Goal: Transaction & Acquisition: Obtain resource

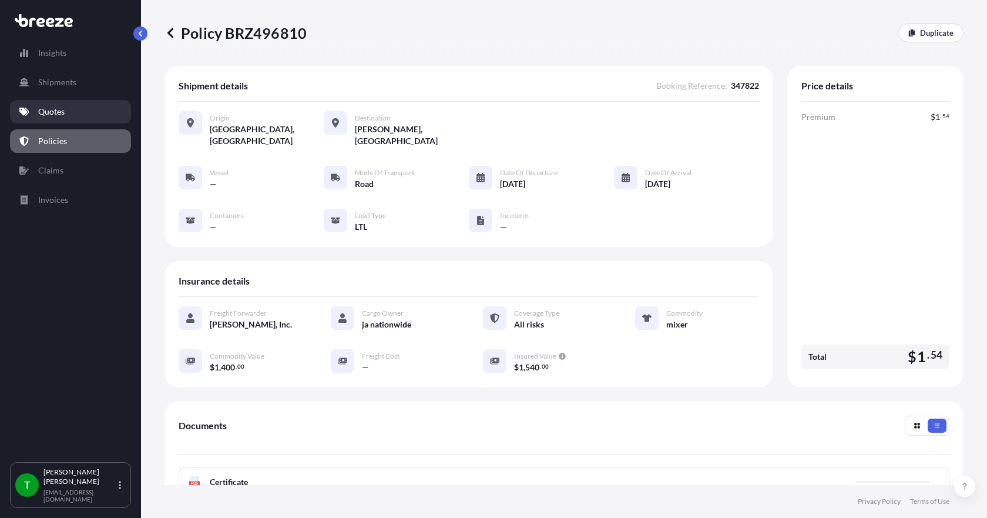
click at [49, 115] on p "Quotes" at bounding box center [51, 112] width 26 height 12
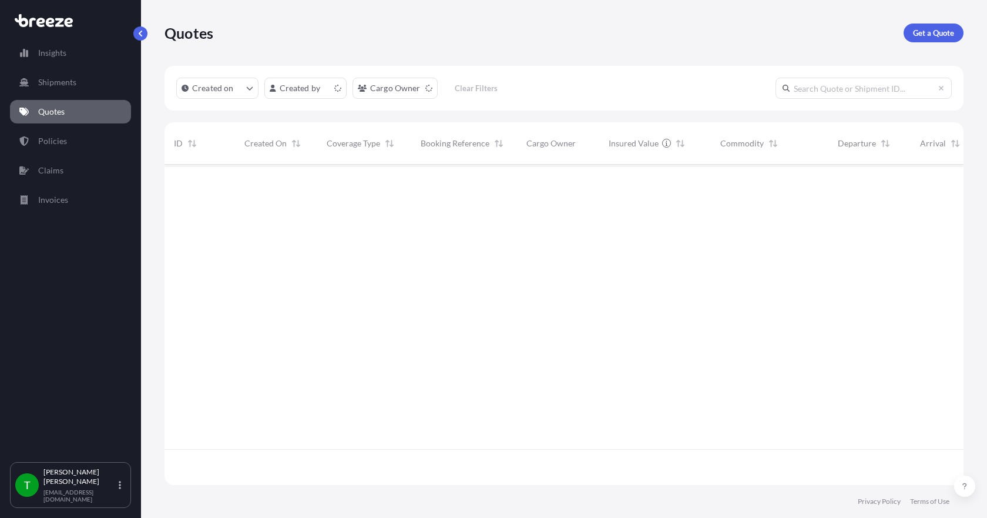
scroll to position [318, 790]
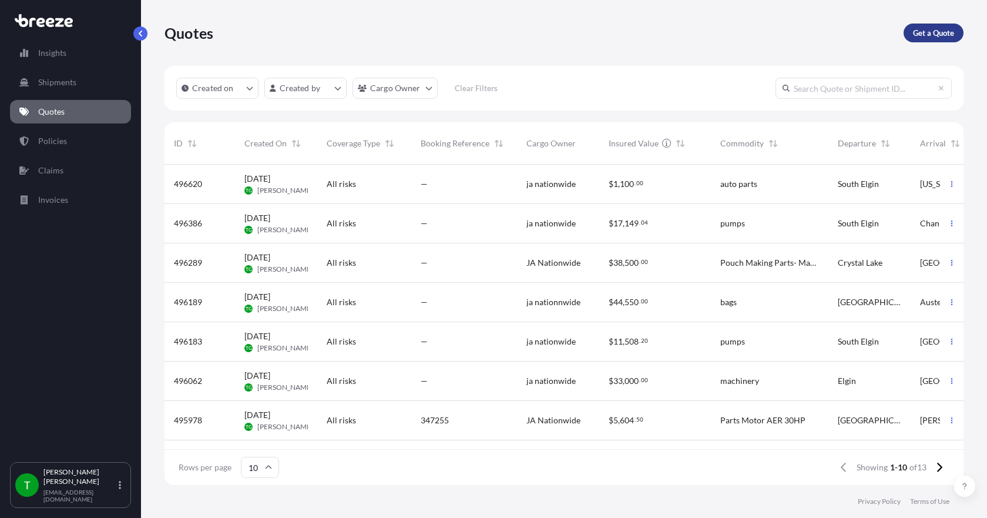
click at [922, 33] on p "Get a Quote" at bounding box center [933, 33] width 41 height 12
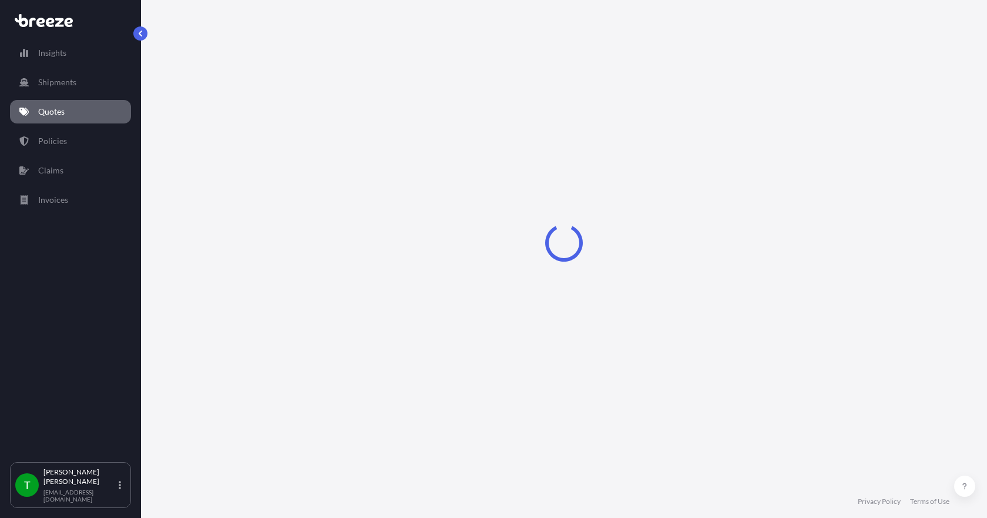
select select "Sea"
select select "1"
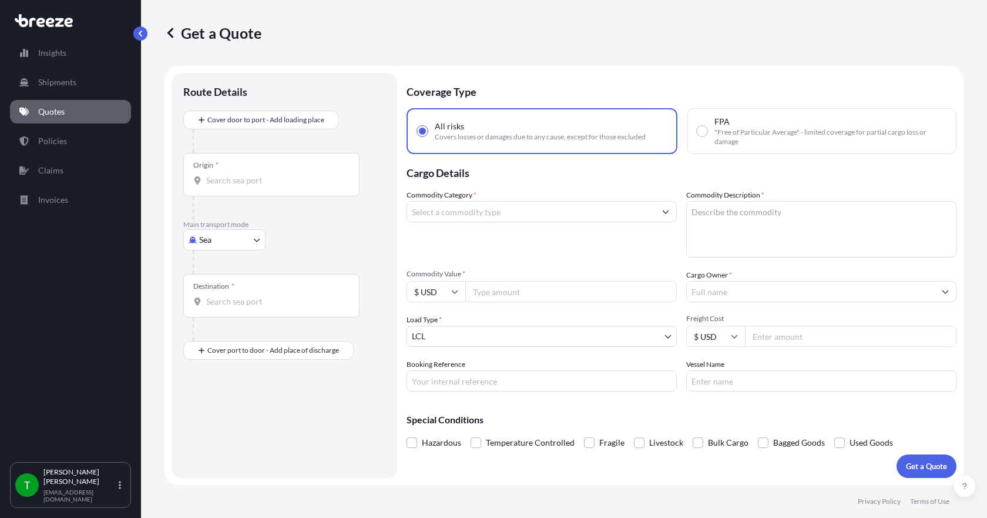
click at [233, 238] on body "Insights Shipments Quotes Policies Claims Invoices T [PERSON_NAME] [EMAIL_ADDRE…" at bounding box center [493, 259] width 987 height 518
click at [223, 313] on span "Road" at bounding box center [215, 313] width 19 height 12
select select "Road"
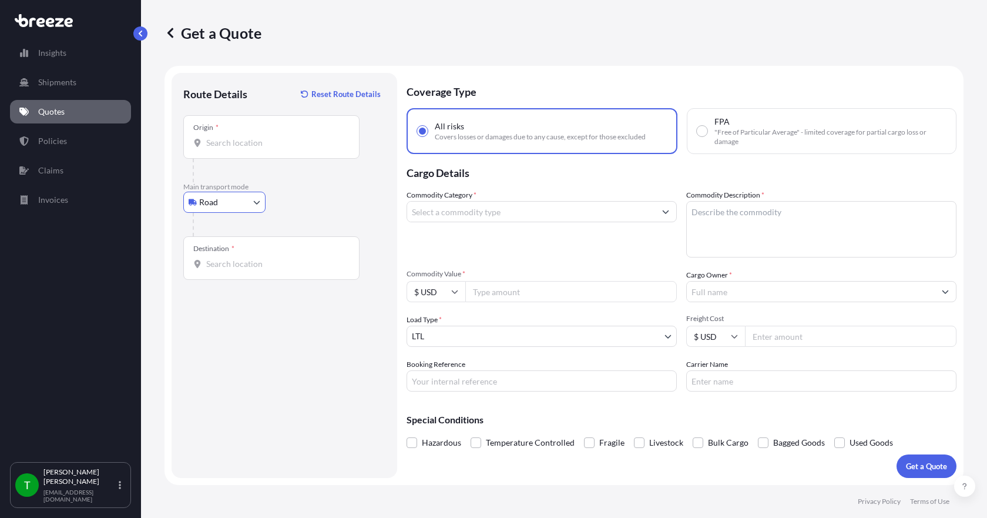
click at [220, 148] on input "Origin *" at bounding box center [275, 143] width 139 height 12
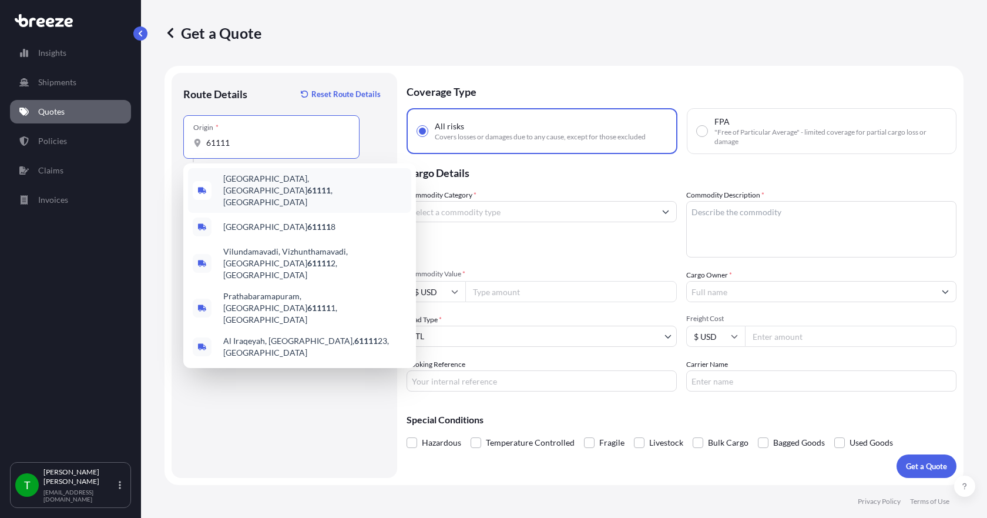
click at [254, 179] on span "[GEOGRAPHIC_DATA] , [GEOGRAPHIC_DATA]" at bounding box center [314, 190] width 183 height 35
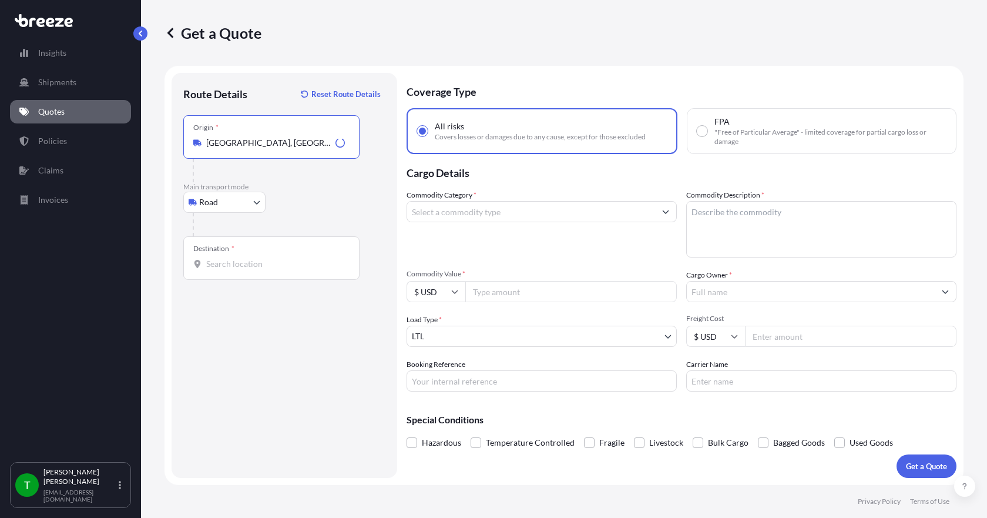
type input "[GEOGRAPHIC_DATA], [GEOGRAPHIC_DATA]"
click at [231, 268] on input "Destination *" at bounding box center [275, 264] width 139 height 12
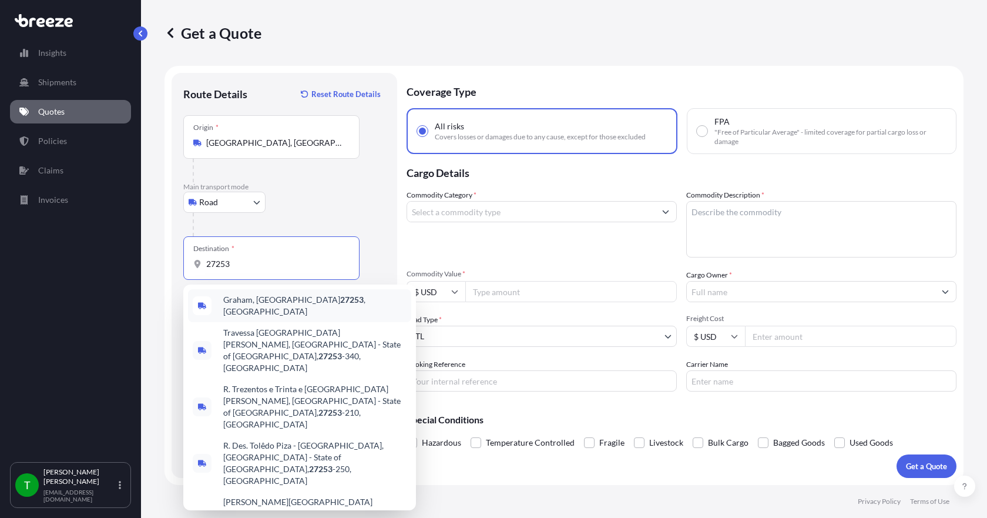
click at [253, 305] on span "Graham, NC 27253 , [GEOGRAPHIC_DATA]" at bounding box center [314, 305] width 183 height 23
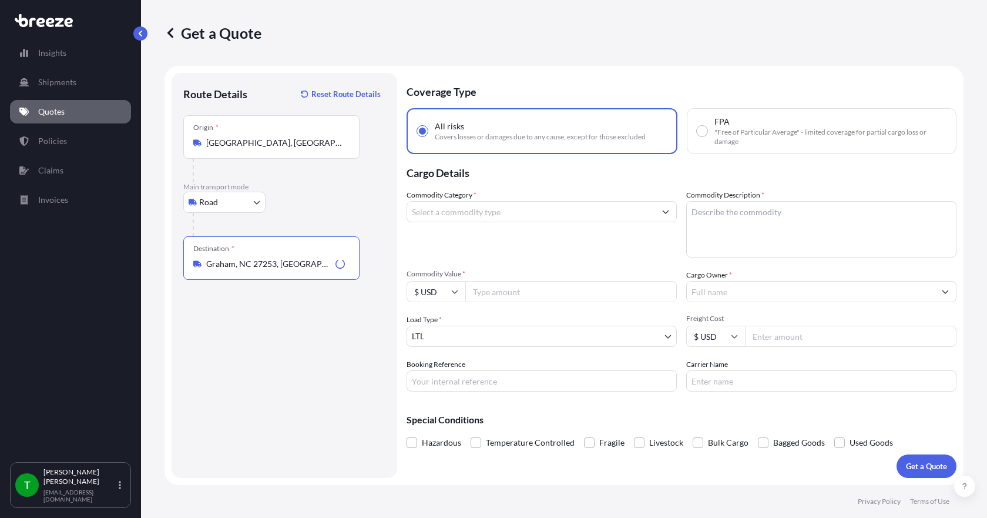
type input "Graham, NC 27253, [GEOGRAPHIC_DATA]"
click at [459, 215] on input "Commodity Category *" at bounding box center [531, 211] width 248 height 21
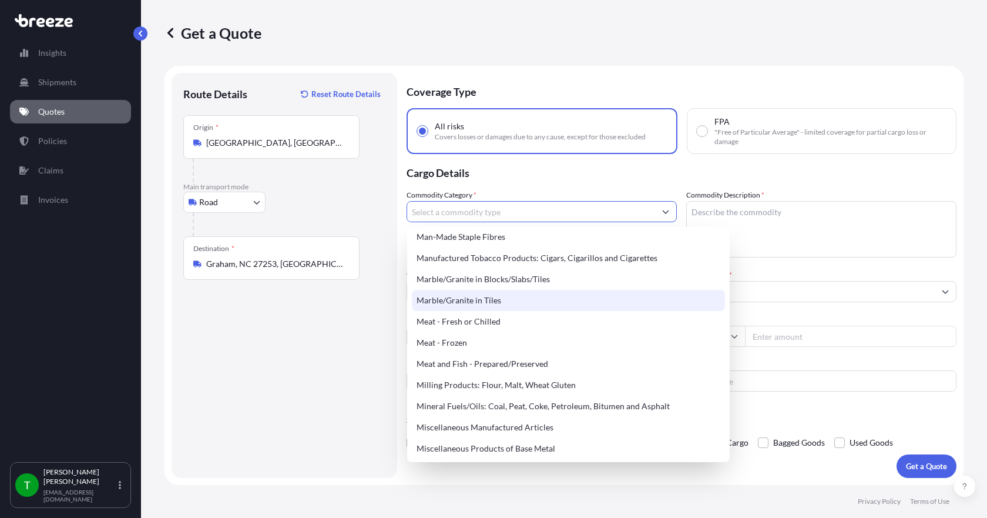
scroll to position [1527, 0]
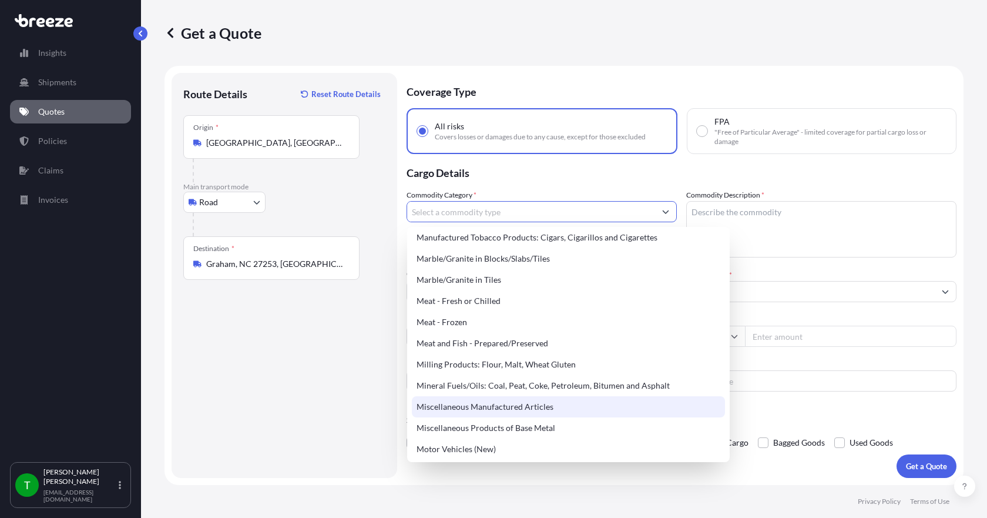
click at [485, 404] on div "Miscellaneous Manufactured Articles" at bounding box center [568, 406] width 313 height 21
type input "Miscellaneous Manufactured Articles"
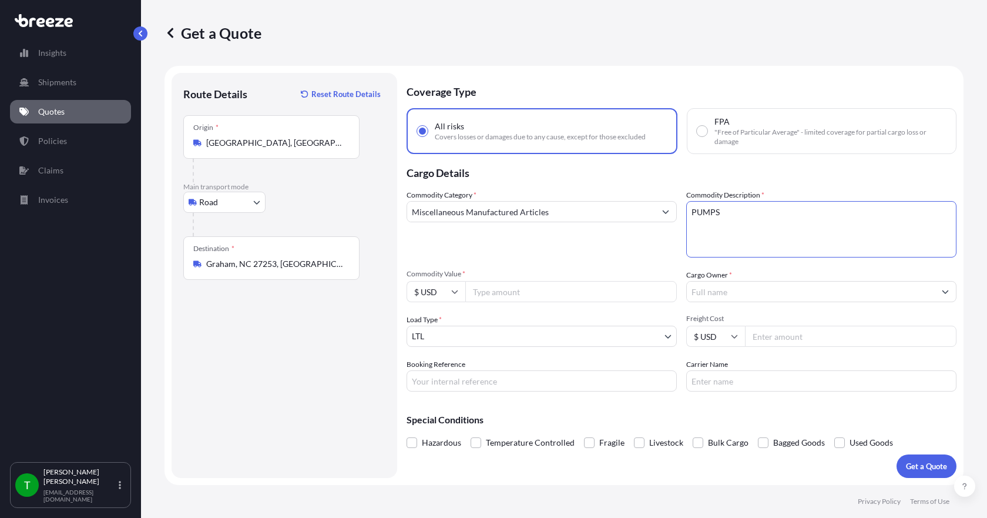
type textarea "PUMPS"
type input "4500.00"
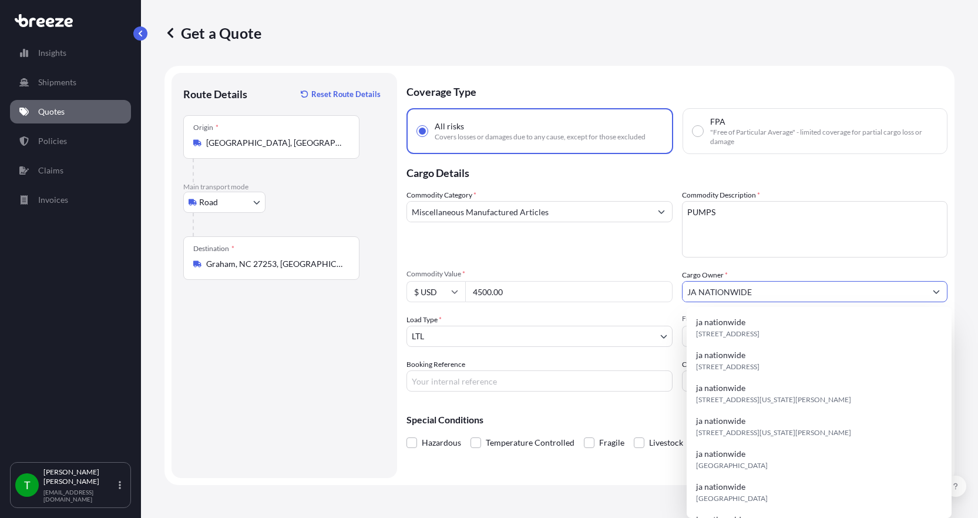
type input "JA NATIONWIDE"
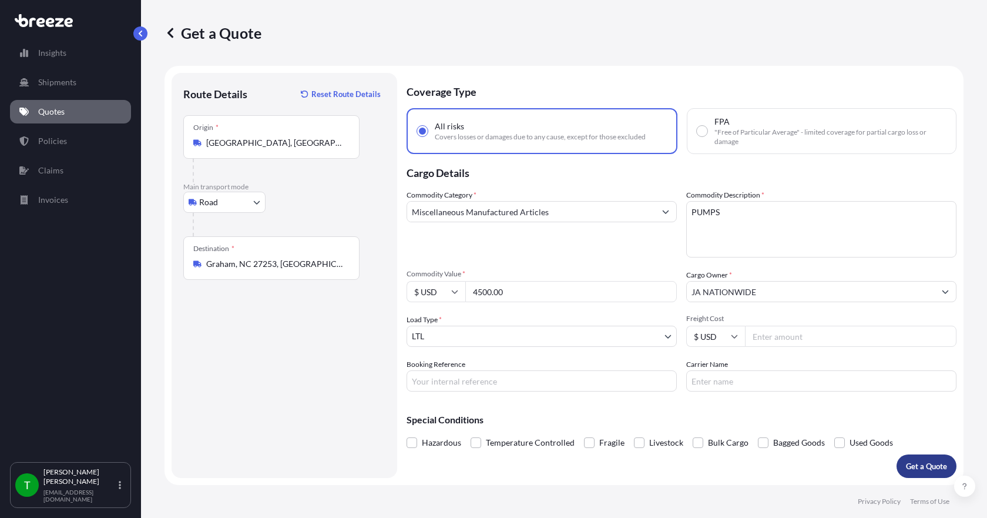
click at [921, 465] on p "Get a Quote" at bounding box center [926, 466] width 41 height 12
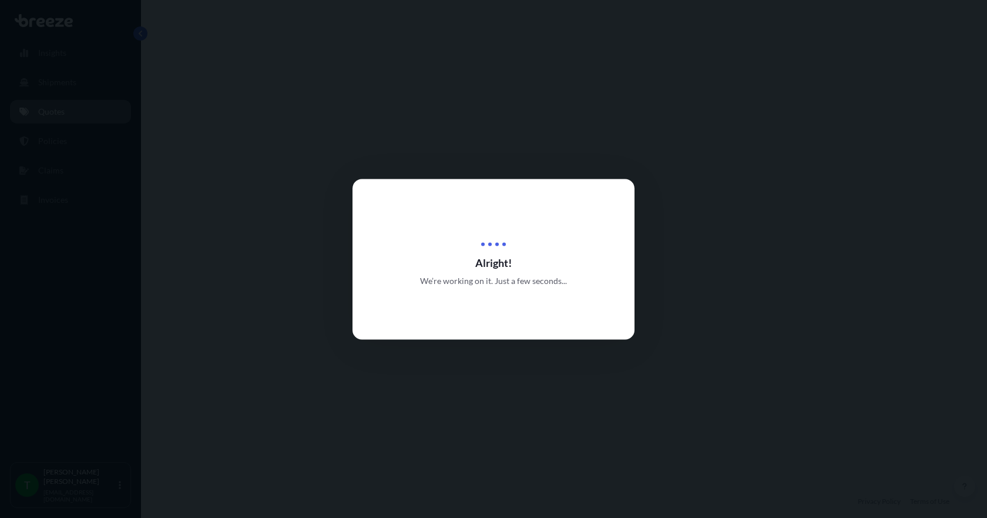
select select "Road"
select select "1"
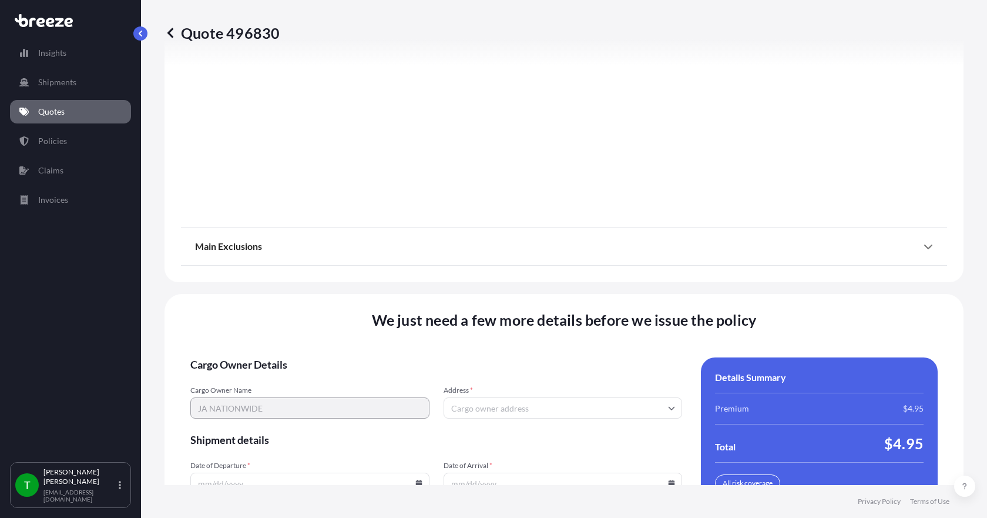
scroll to position [1539, 0]
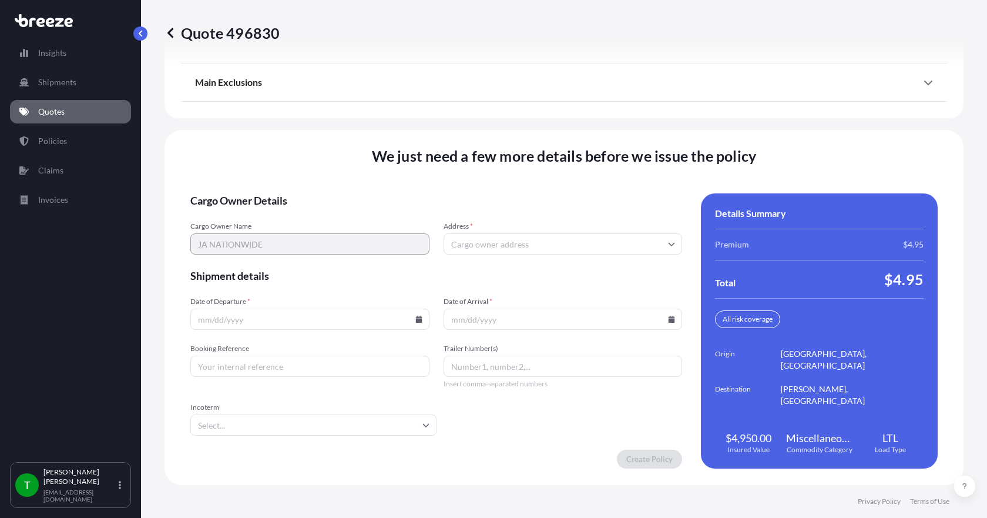
click at [481, 244] on input "Address *" at bounding box center [563, 243] width 239 height 21
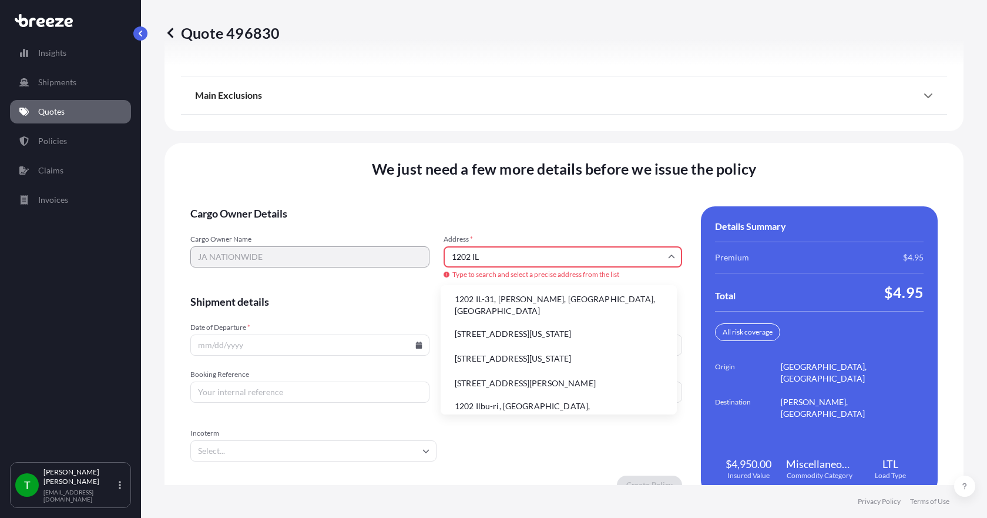
click at [481, 301] on li "1202 IL-31, [PERSON_NAME], [GEOGRAPHIC_DATA], [GEOGRAPHIC_DATA]" at bounding box center [558, 305] width 227 height 31
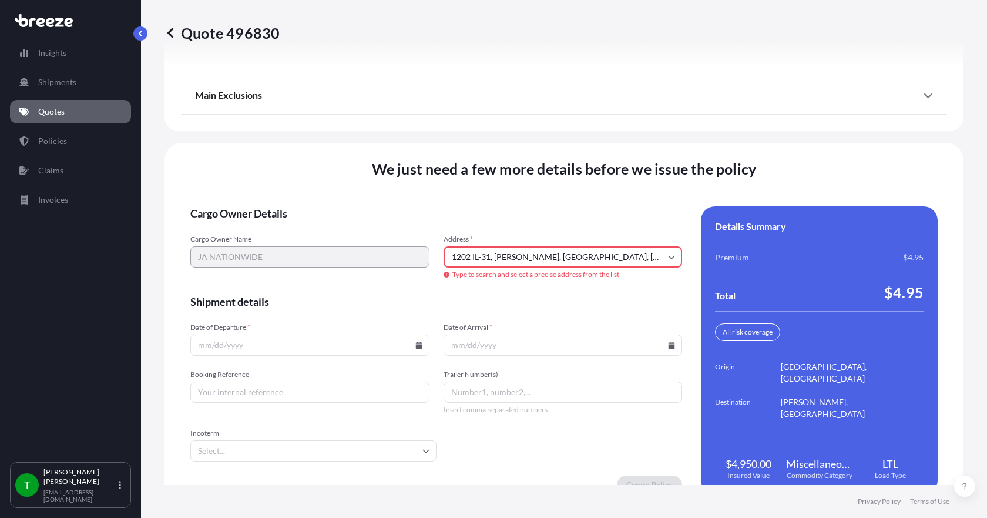
type input "[STREET_ADDRESS][PERSON_NAME]"
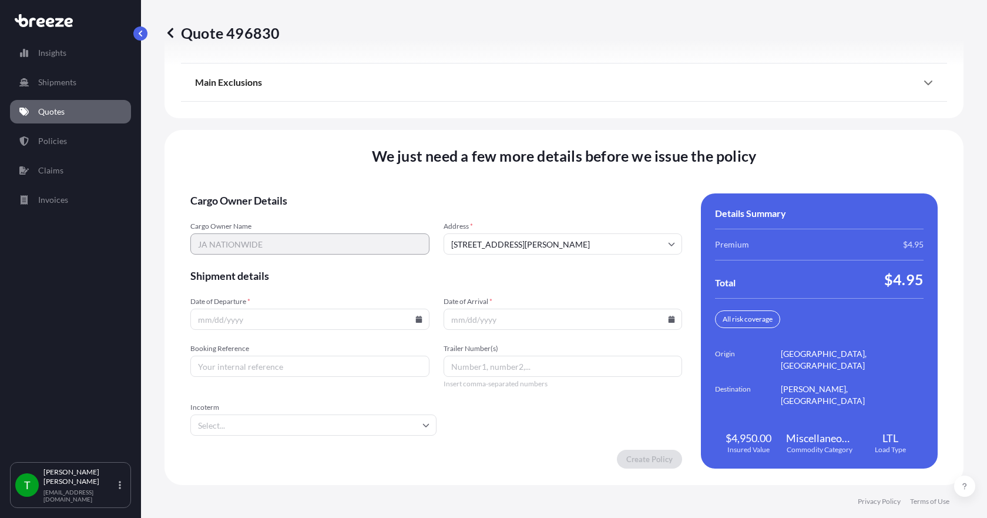
click at [417, 322] on icon at bounding box center [418, 318] width 6 height 7
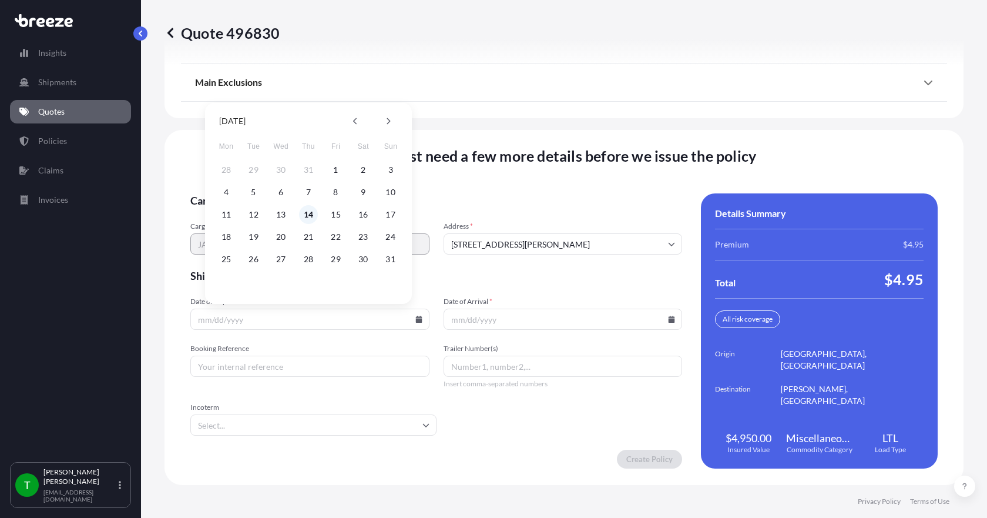
click at [308, 213] on button "14" at bounding box center [308, 214] width 19 height 19
type input "[DATE]"
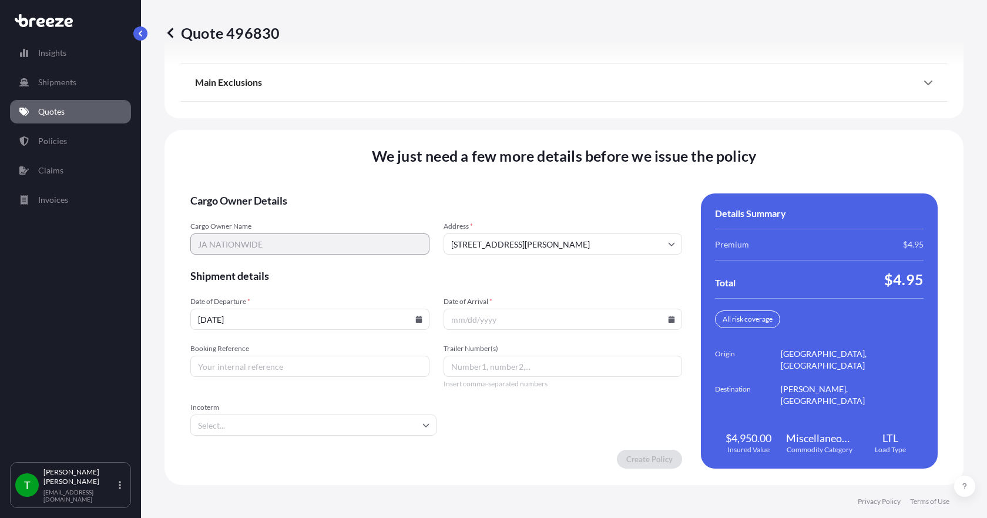
click at [669, 318] on icon at bounding box center [672, 318] width 6 height 7
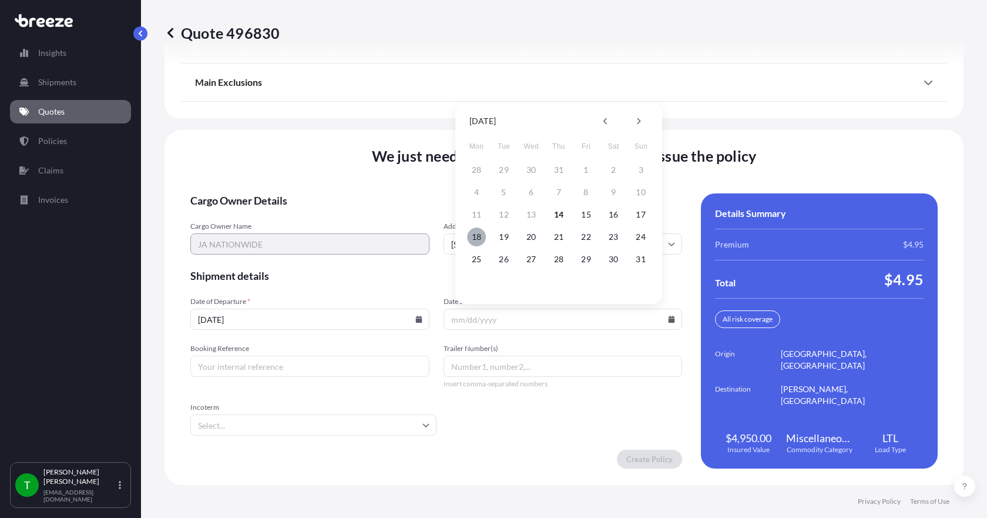
click at [476, 236] on button "18" at bounding box center [476, 236] width 19 height 19
type input "[DATE]"
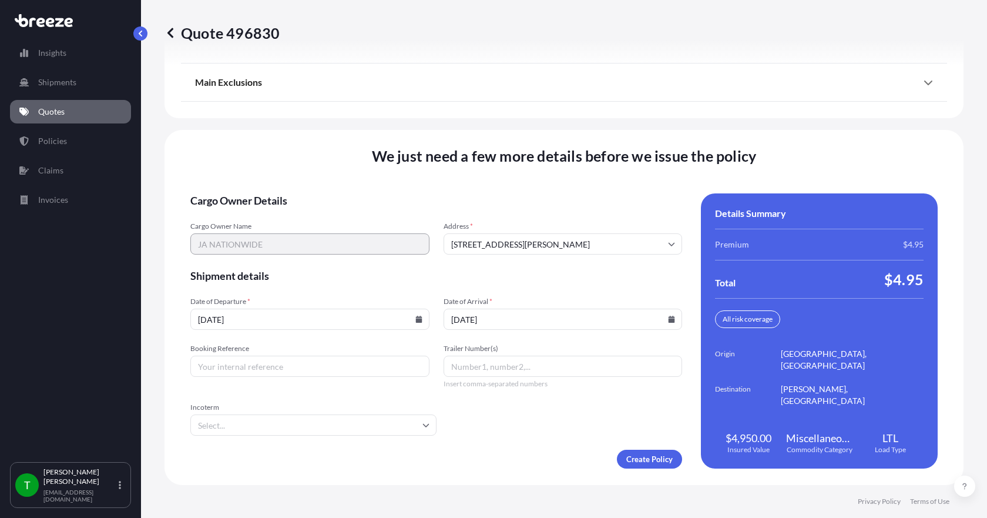
click at [321, 368] on input "Booking Reference" at bounding box center [309, 365] width 239 height 21
type input "347840"
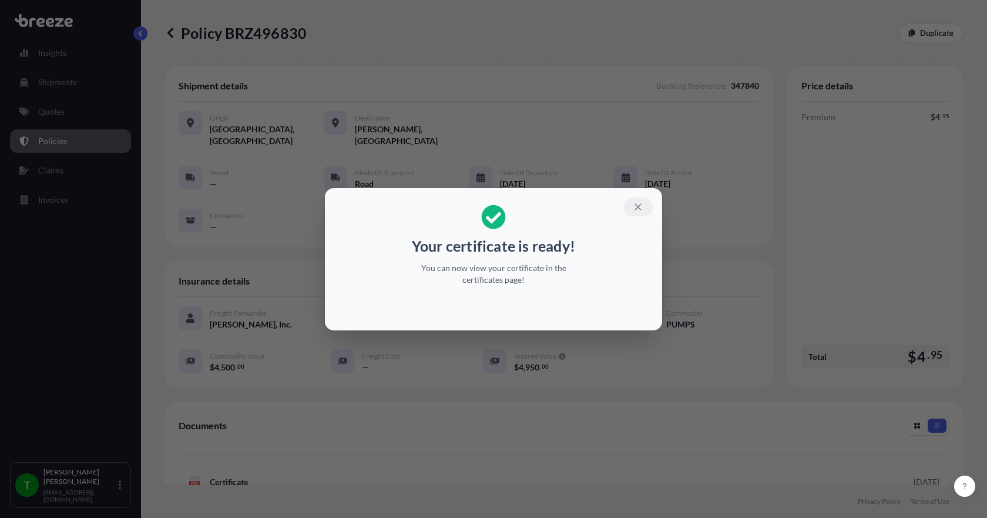
click at [640, 204] on icon "button" at bounding box center [638, 206] width 11 height 11
